Goal: Find specific page/section: Find specific page/section

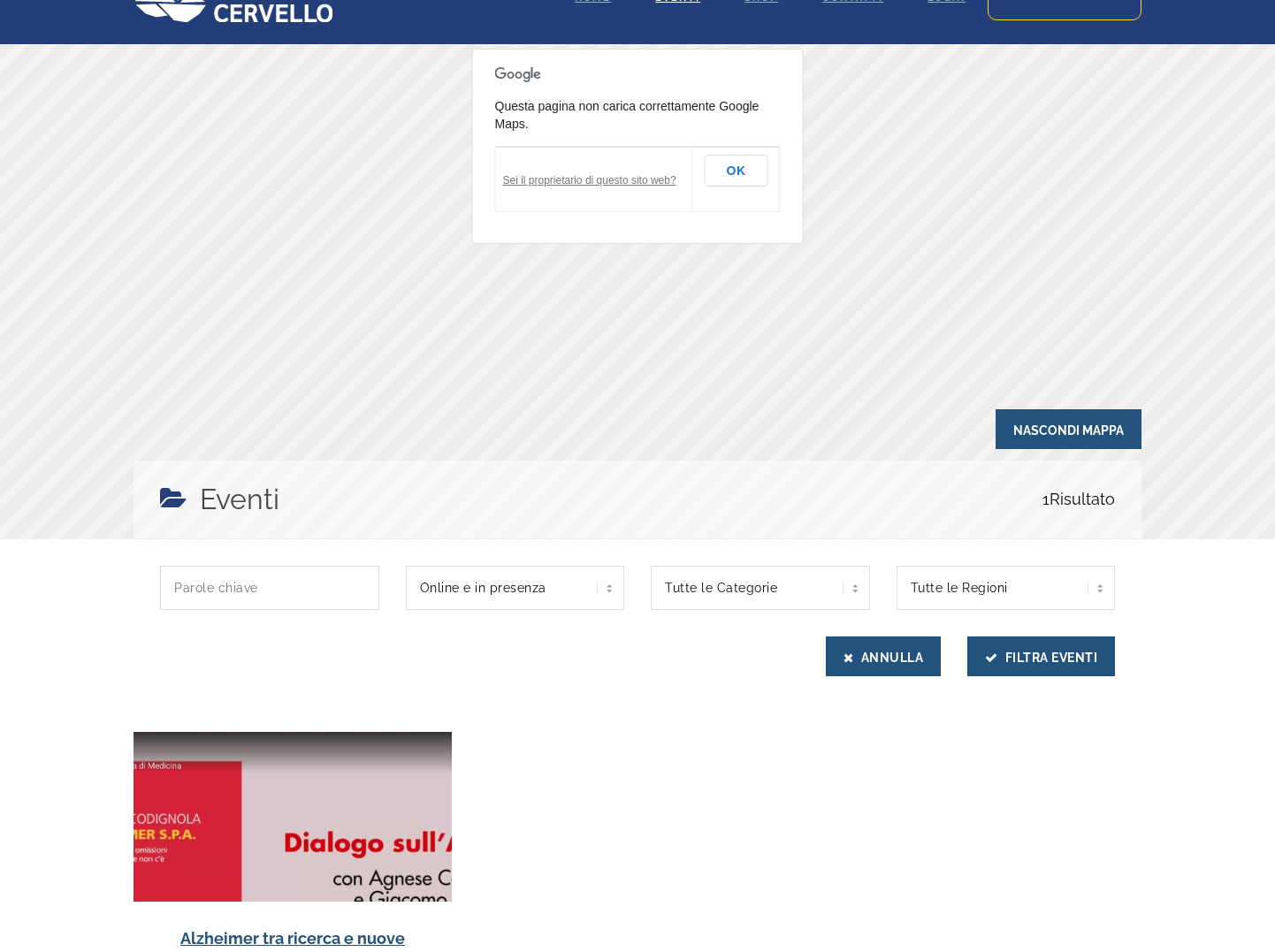
scroll to position [49, 0]
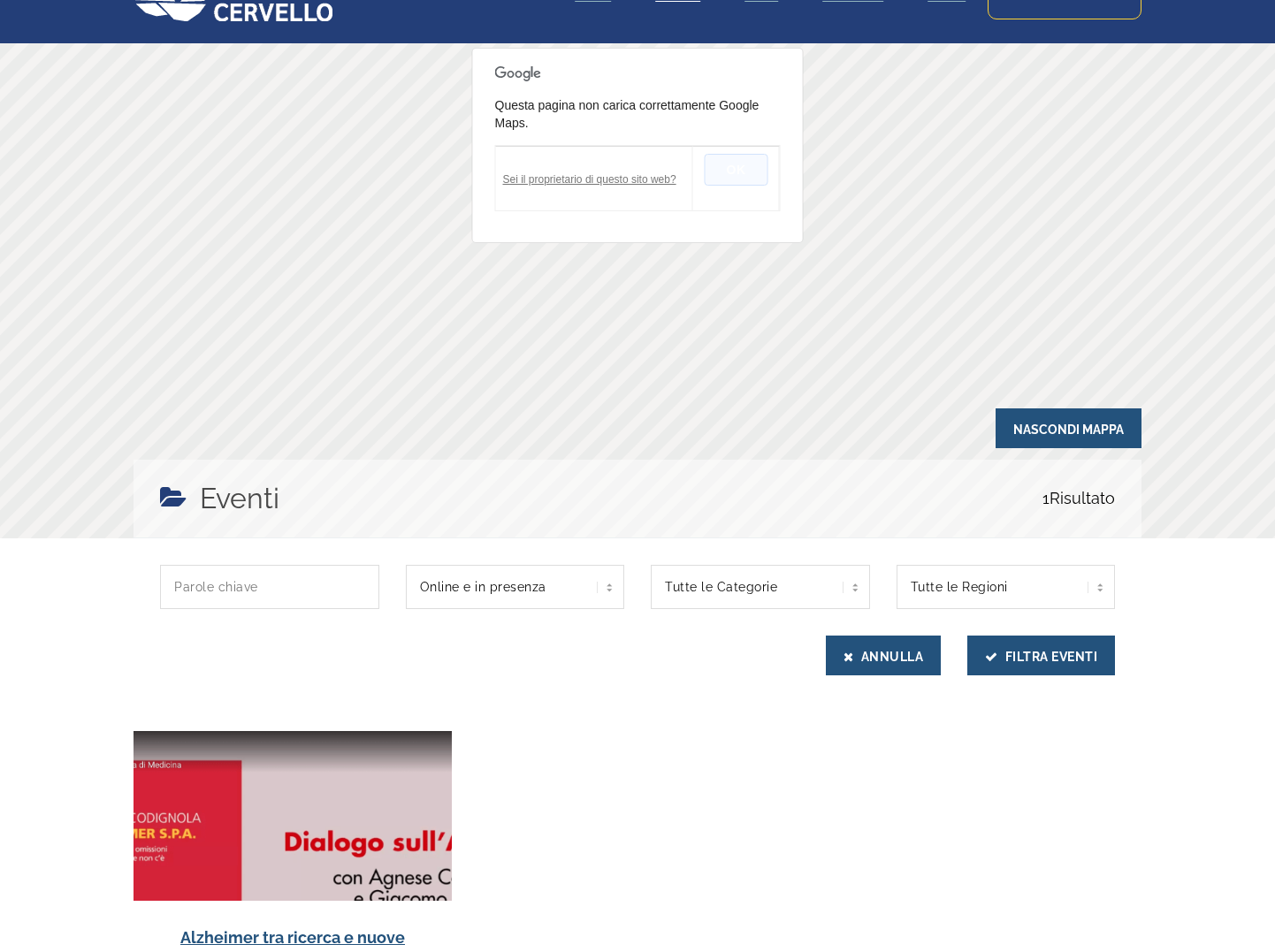
click at [734, 169] on button "OK" at bounding box center [737, 169] width 64 height 32
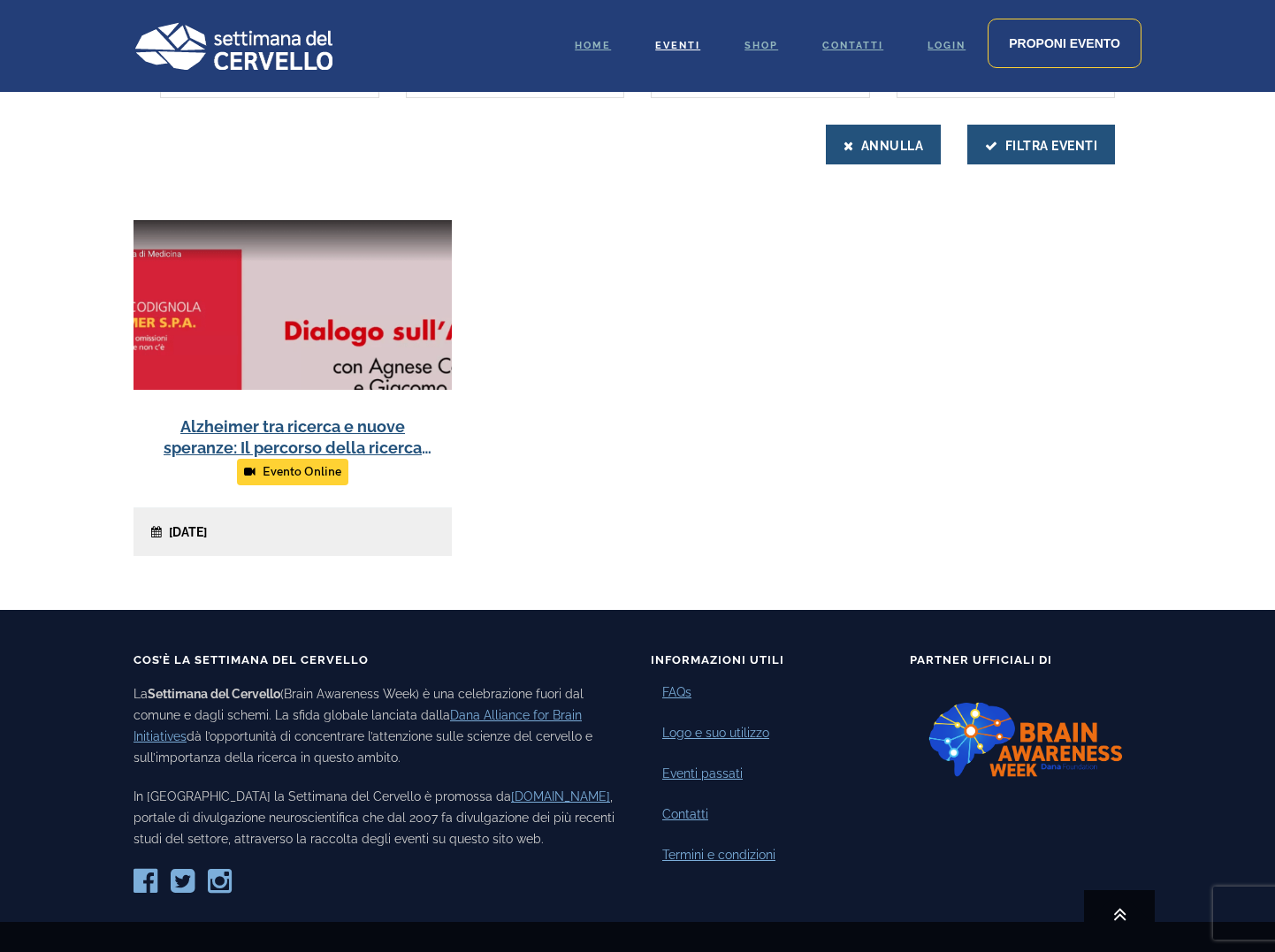
scroll to position [557, 0]
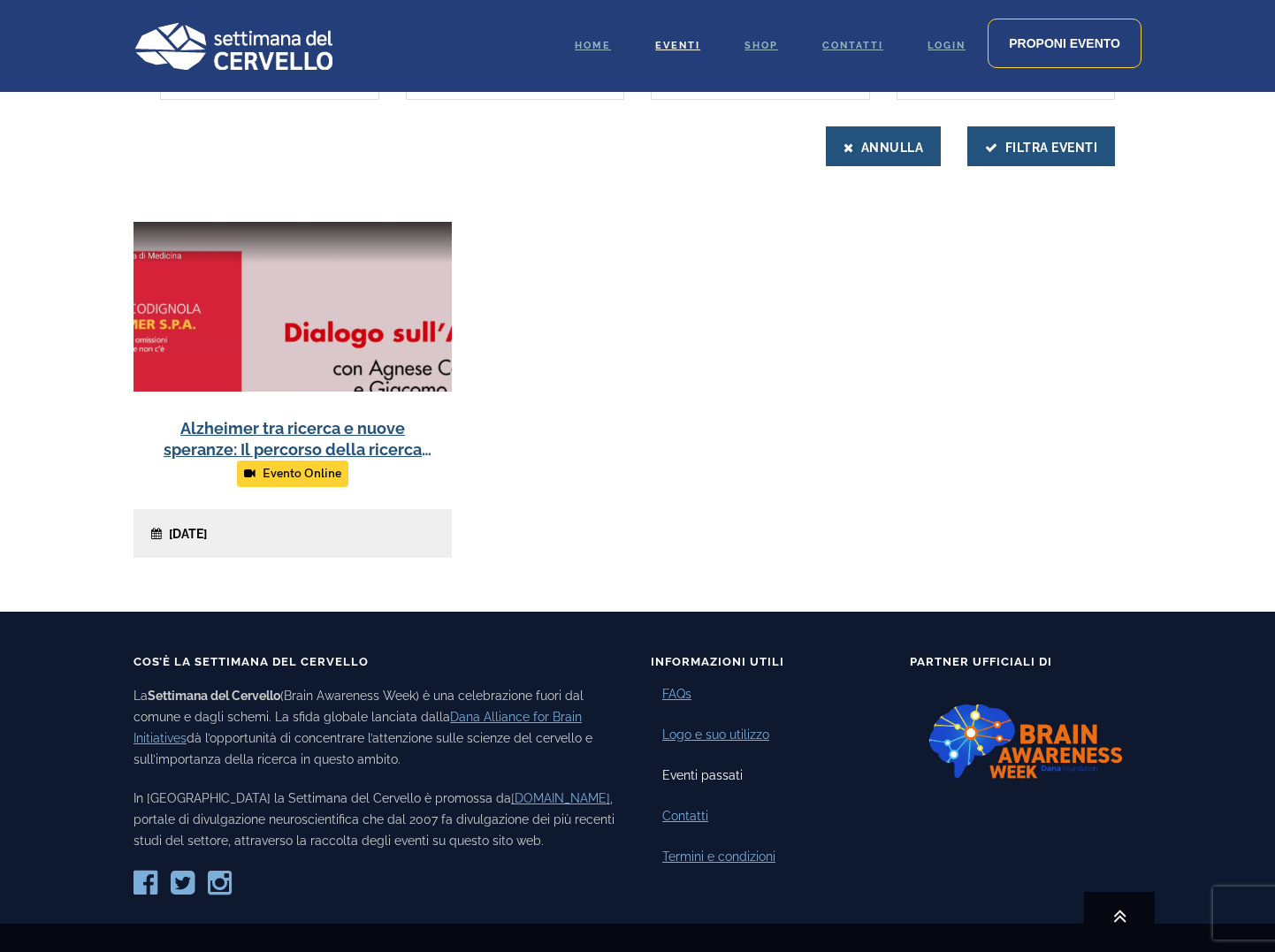
click at [680, 777] on link "Eventi passati" at bounding box center [702, 775] width 81 height 18
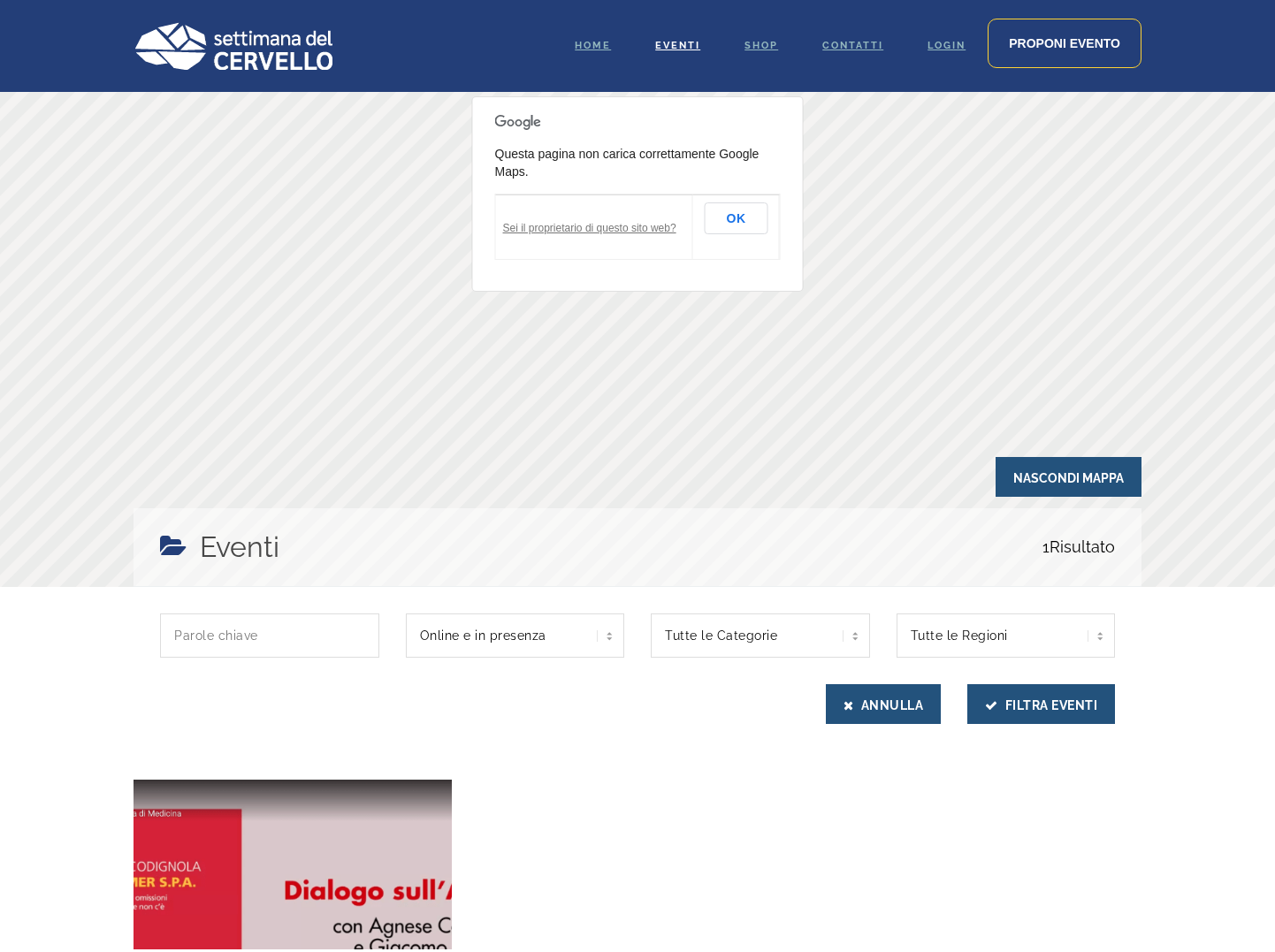
scroll to position [557, 0]
